Goal: Find contact information: Find contact information

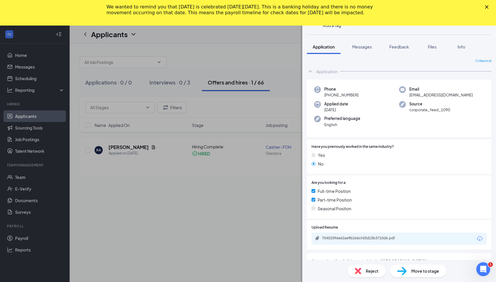
click at [486, 7] on icon "Close" at bounding box center [486, 6] width 3 height 3
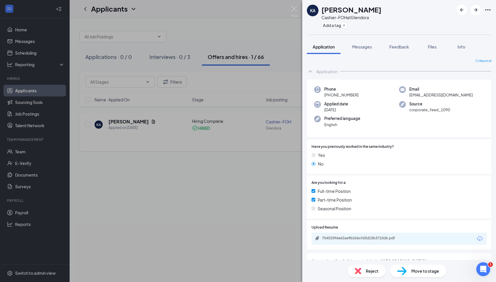
click at [229, 173] on div "KA [PERSON_NAME]-FOH at Glendora Add a tag Application Messages Feedback Files …" at bounding box center [248, 141] width 496 height 282
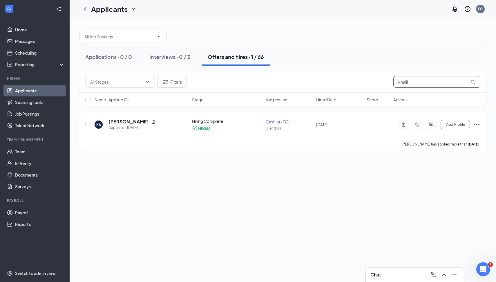
drag, startPoint x: 413, startPoint y: 82, endPoint x: 360, endPoint y: 83, distance: 52.8
click at [360, 83] on div "Filters khalil" at bounding box center [282, 82] width 395 height 12
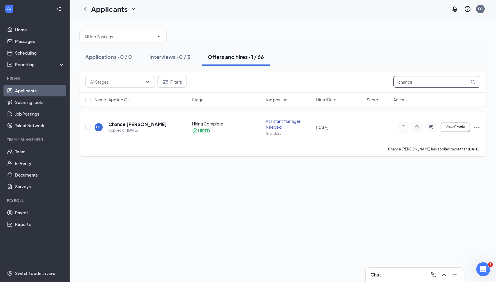
type input "chance"
click at [143, 123] on h5 "Chance [PERSON_NAME]" at bounding box center [137, 124] width 58 height 6
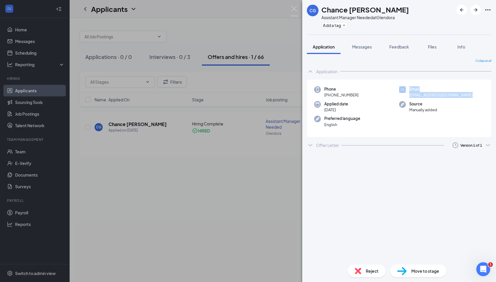
drag, startPoint x: 478, startPoint y: 94, endPoint x: 404, endPoint y: 94, distance: 73.1
click at [404, 94] on div "Email [EMAIL_ADDRESS][DOMAIN_NAME]" at bounding box center [441, 92] width 85 height 12
drag, startPoint x: 455, startPoint y: 93, endPoint x: 470, endPoint y: 94, distance: 14.5
click at [455, 93] on span "[EMAIL_ADDRESS][DOMAIN_NAME]" at bounding box center [441, 95] width 64 height 6
click at [471, 99] on div "Phone [PHONE_NUMBER] Email [EMAIL_ADDRESS][DOMAIN_NAME] Applied date [DATE] Sou…" at bounding box center [399, 108] width 185 height 58
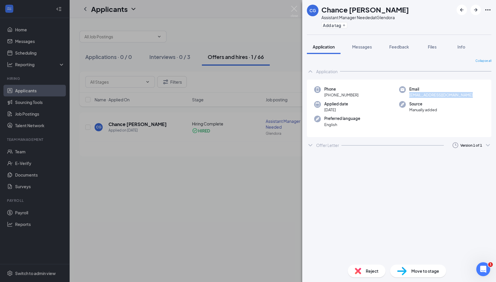
drag, startPoint x: 474, startPoint y: 95, endPoint x: 409, endPoint y: 97, distance: 64.7
click at [409, 97] on div "Email [EMAIL_ADDRESS][DOMAIN_NAME]" at bounding box center [441, 92] width 85 height 12
copy span "[EMAIL_ADDRESS][DOMAIN_NAME]"
